Goal: Task Accomplishment & Management: Manage account settings

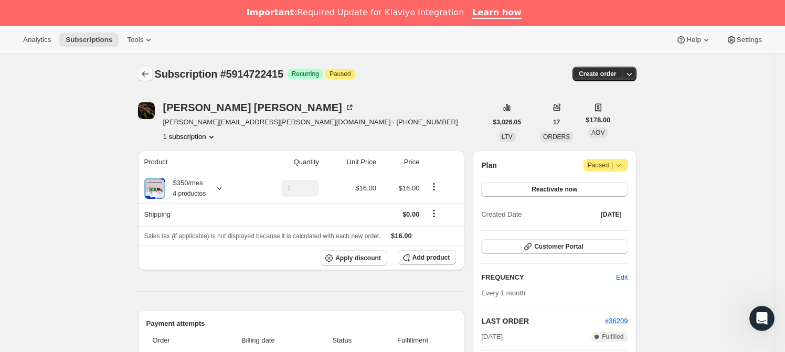
click at [151, 73] on icon "Subscriptions" at bounding box center [145, 74] width 10 height 10
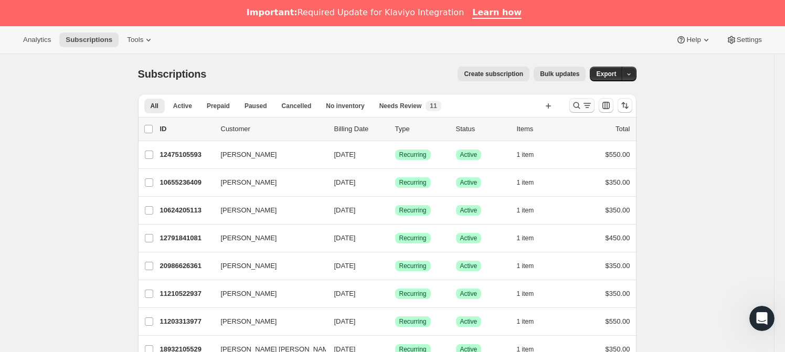
click at [577, 105] on icon "Search and filter results" at bounding box center [577, 105] width 10 height 10
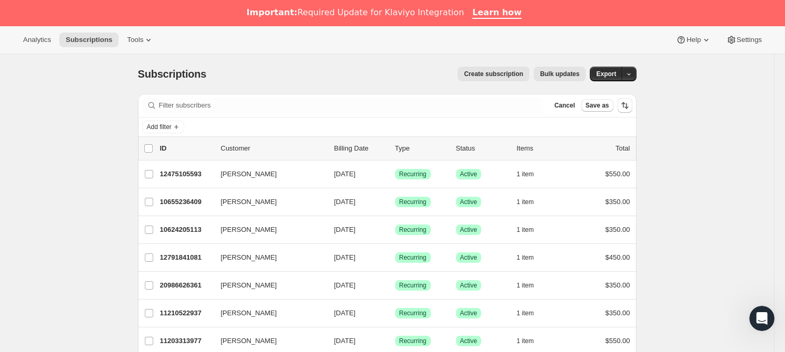
click at [313, 95] on div "Filter subscribers Cancel Save as" at bounding box center [387, 105] width 499 height 23
drag, startPoint x: 297, startPoint y: 96, endPoint x: 280, endPoint y: 104, distance: 19.2
click at [284, 102] on div "Filter subscribers Cancel Save as" at bounding box center [387, 105] width 499 height 23
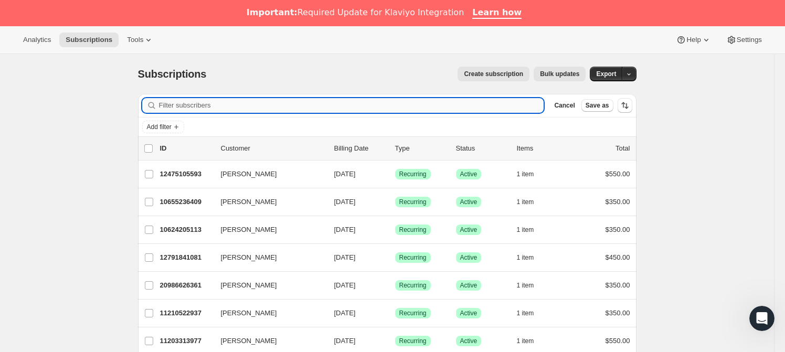
click at [268, 105] on input "Filter subscribers" at bounding box center [351, 105] width 385 height 15
paste input "[EMAIL_ADDRESS][DOMAIN_NAME]"
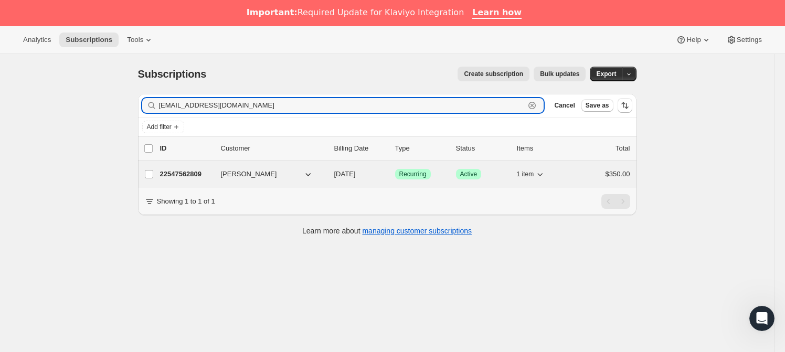
type input "[EMAIL_ADDRESS][DOMAIN_NAME]"
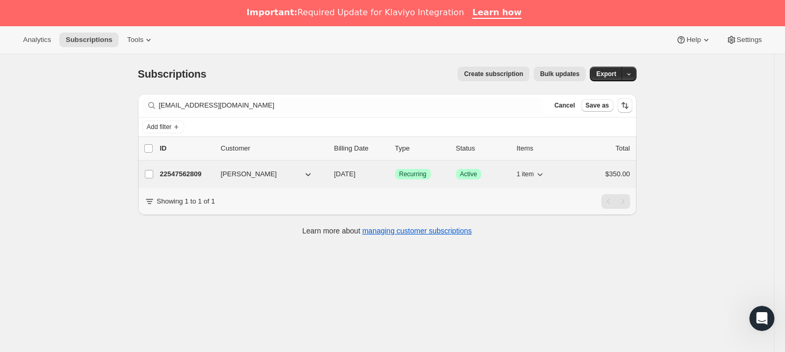
click at [191, 168] on div "22547562809 [PERSON_NAME] [DATE] Success Recurring Success Active 1 item $350.00" at bounding box center [395, 174] width 470 height 15
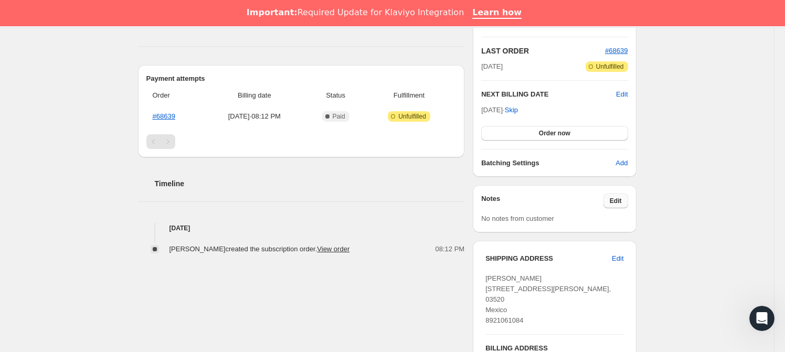
click at [616, 198] on span "Edit" at bounding box center [616, 201] width 12 height 8
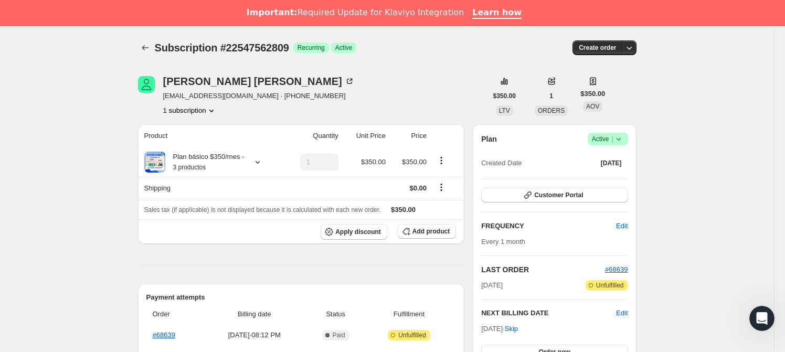
scroll to position [245, 0]
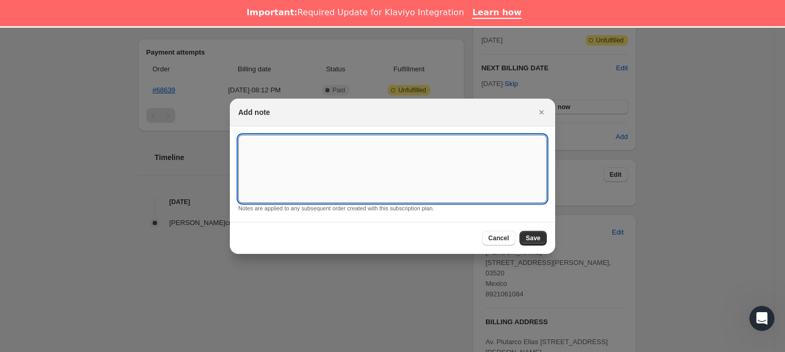
click at [314, 176] on textarea ":req:" at bounding box center [392, 169] width 309 height 68
type textarea "*SUSK CONFIRM*"
click at [532, 234] on span "Save" at bounding box center [533, 238] width 15 height 8
